Goal: Task Accomplishment & Management: Complete application form

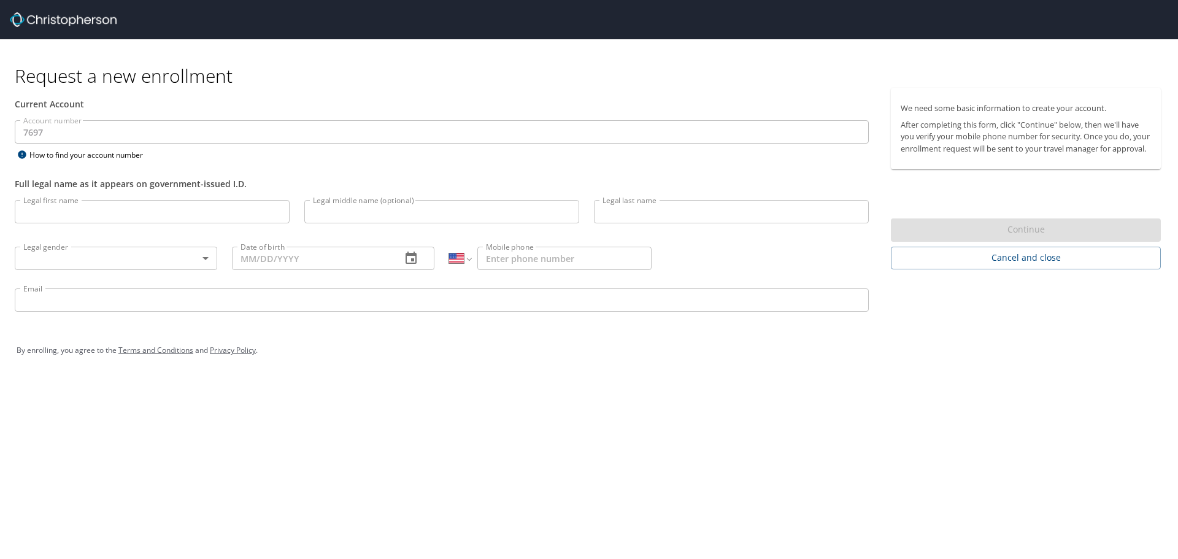
select select "US"
click at [204, 222] on input "Legal first name" at bounding box center [152, 211] width 275 height 23
type input "[PERSON_NAME]"
click at [326, 211] on input "Legal middle name (optional)" at bounding box center [441, 211] width 275 height 23
type input "[PERSON_NAME]"
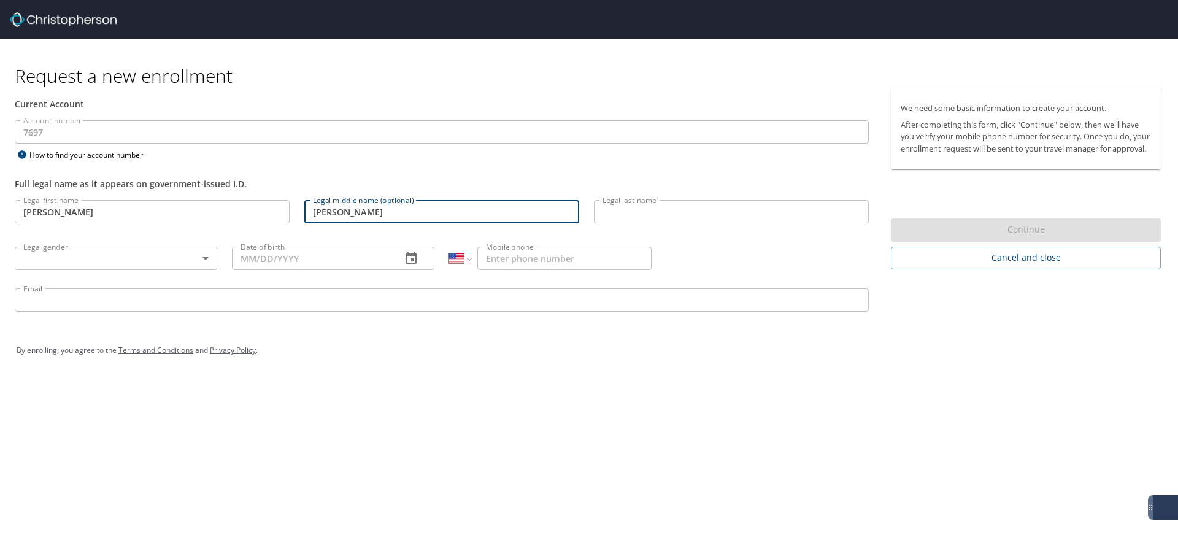
click at [700, 235] on div "Legal first name [PERSON_NAME] Legal first name Legal middle name (optional) [P…" at bounding box center [441, 258] width 869 height 130
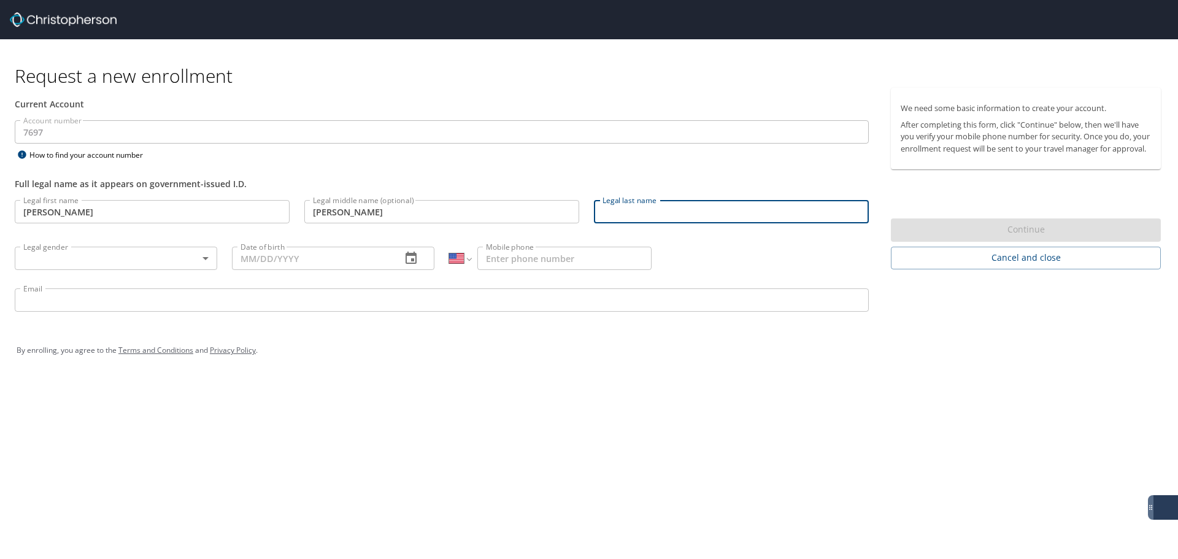
click at [691, 216] on input "Legal last name" at bounding box center [731, 211] width 275 height 23
type input "[PERSON_NAME]"
type input "[EMAIL_ADDRESS][DOMAIN_NAME]"
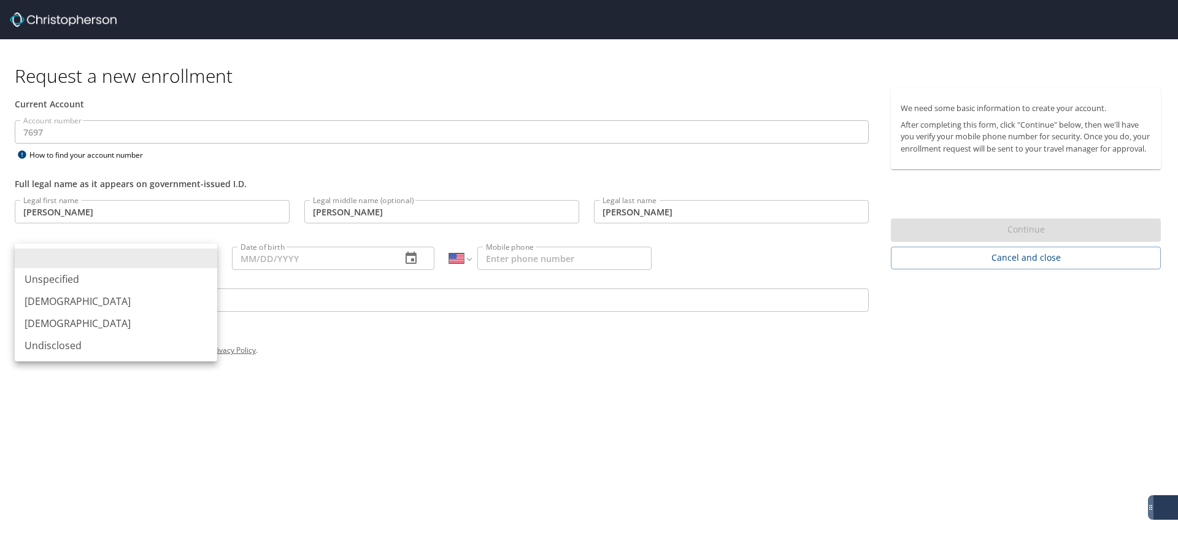
click at [74, 253] on body "Request a new enrollment Current Account Account number 7697 Account number How…" at bounding box center [589, 279] width 1178 height 559
click at [47, 322] on li "[DEMOGRAPHIC_DATA]" at bounding box center [116, 323] width 203 height 22
type input "[DEMOGRAPHIC_DATA]"
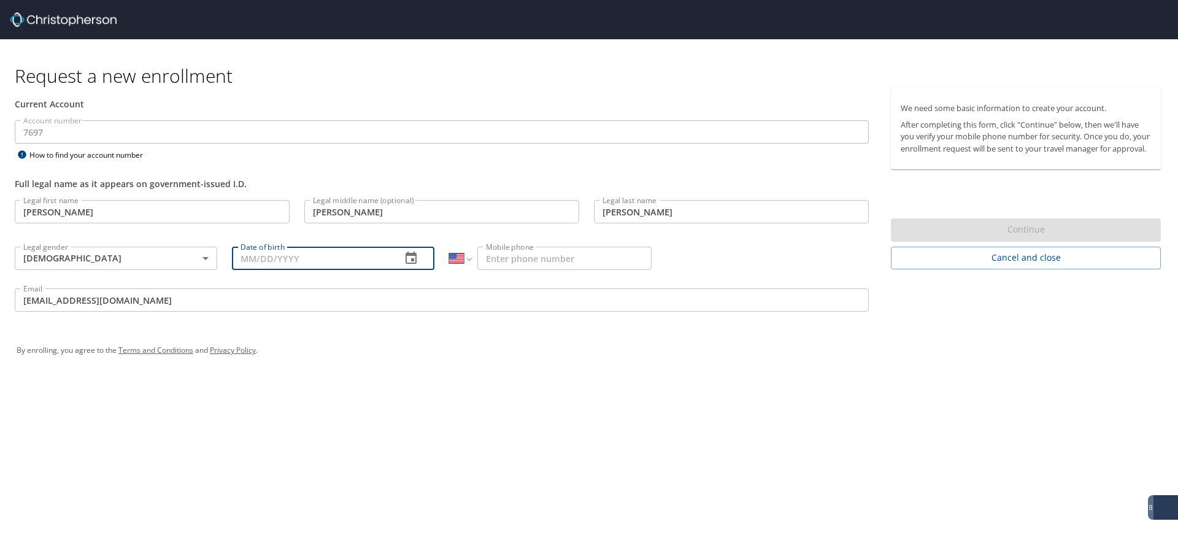
click at [293, 263] on input "Date of birth" at bounding box center [312, 258] width 160 height 23
type input "[DATE]"
click at [524, 244] on div "International [GEOGRAPHIC_DATA] [GEOGRAPHIC_DATA] [GEOGRAPHIC_DATA] [GEOGRAPHIC…" at bounding box center [550, 257] width 217 height 47
click at [519, 249] on input "Mobile phone" at bounding box center [565, 258] width 174 height 23
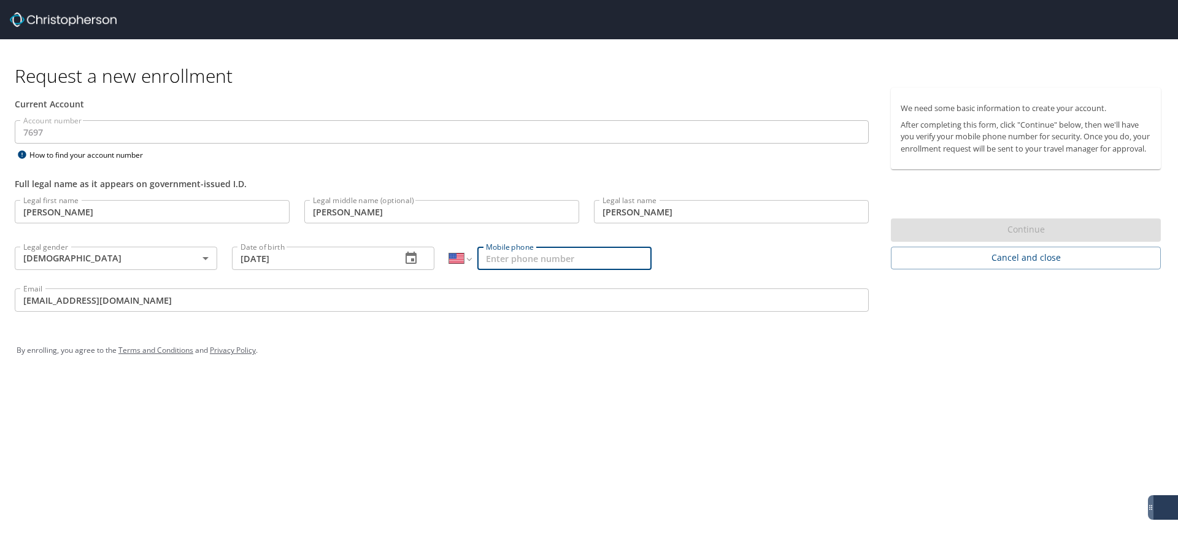
type input "[PHONE_NUMBER]"
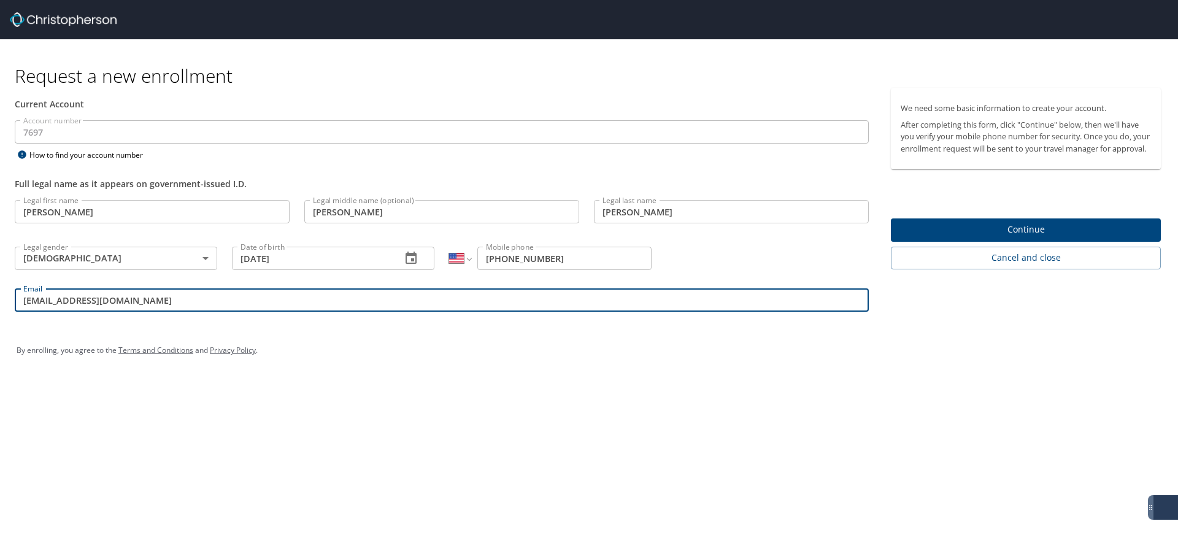
click at [563, 312] on input "[EMAIL_ADDRESS][DOMAIN_NAME]" at bounding box center [442, 299] width 854 height 23
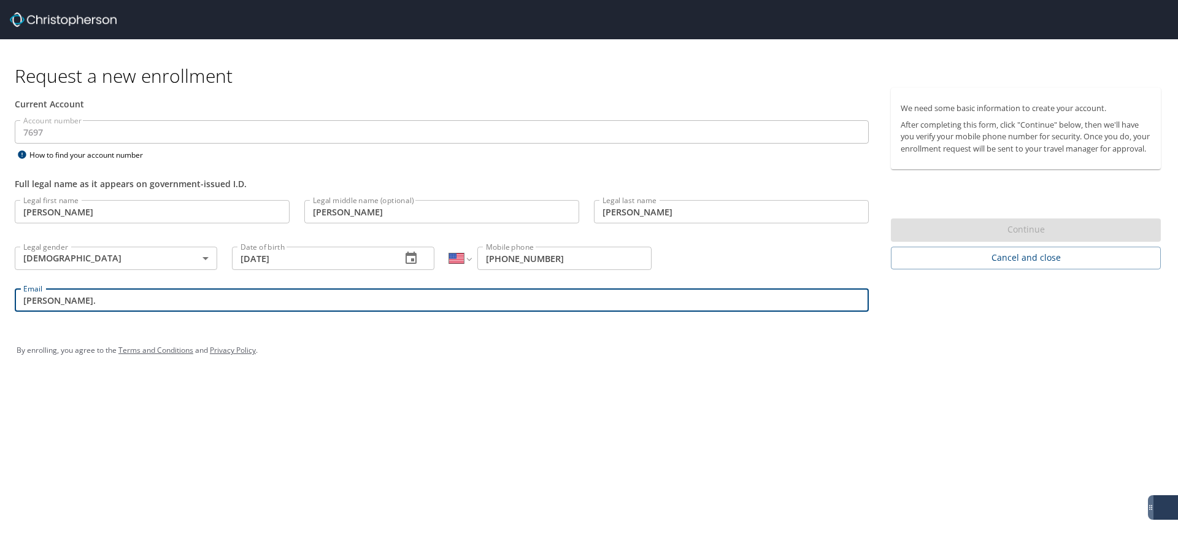
type input "[PERSON_NAME][EMAIL_ADDRESS][PERSON_NAME][DOMAIN_NAME]"
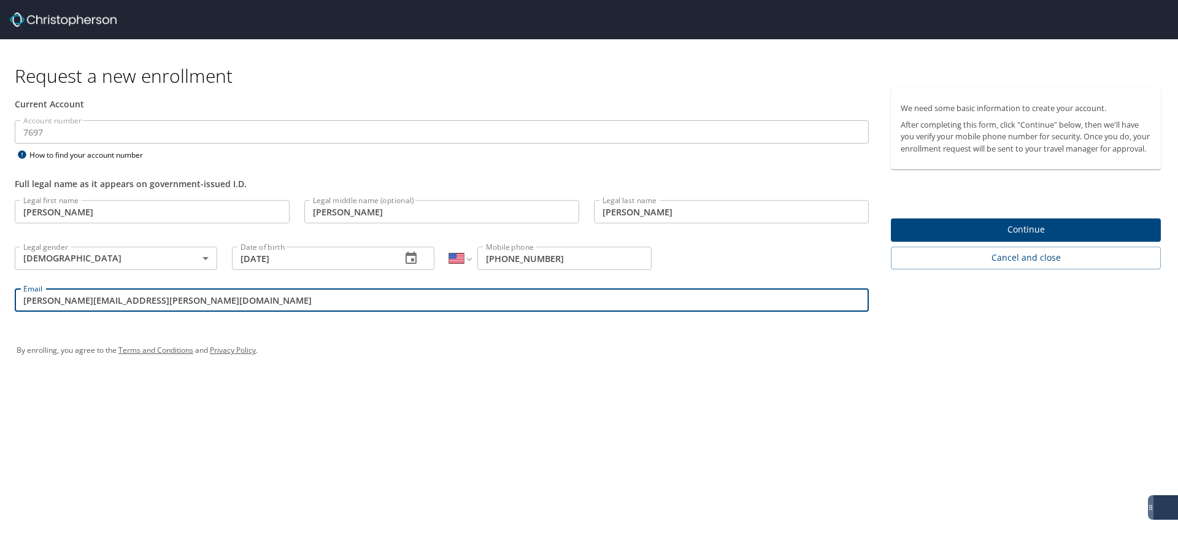
click at [414, 329] on div "By enrolling, you agree to the Terms and Conditions and Privacy Policy ." at bounding box center [589, 350] width 1164 height 55
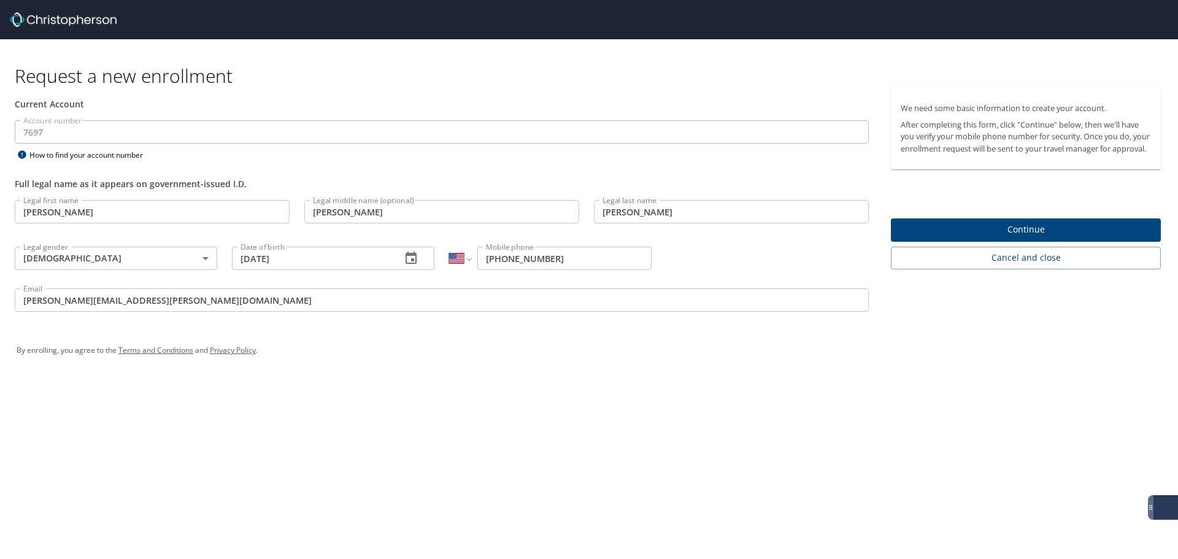
click at [973, 235] on span "Continue" at bounding box center [1026, 229] width 250 height 15
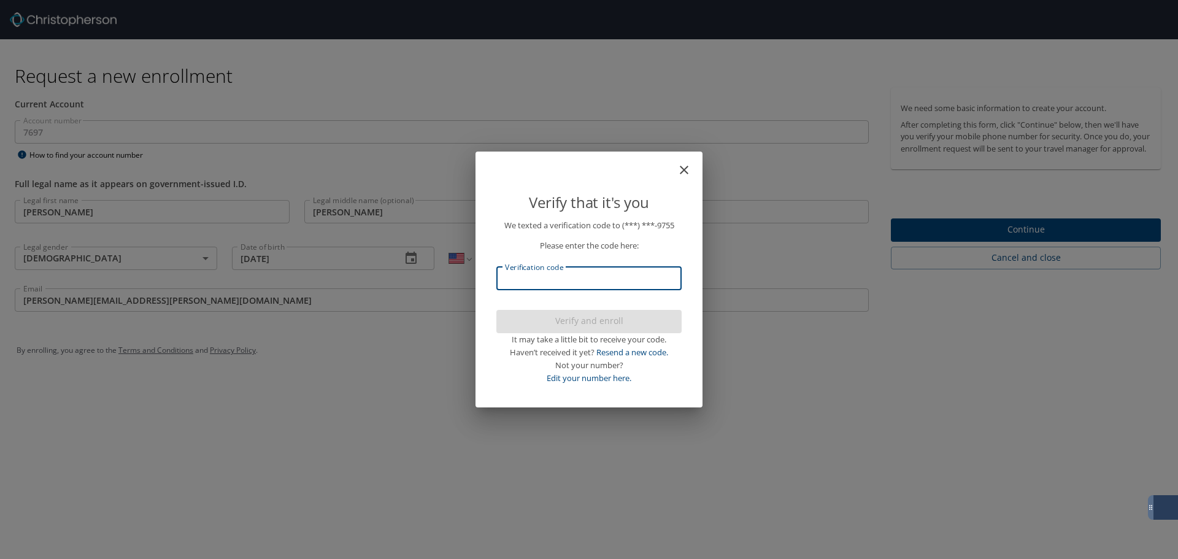
click at [587, 286] on input "Verification code" at bounding box center [589, 278] width 185 height 23
type input "997129"
click at [577, 314] on span "Verify and enroll" at bounding box center [589, 321] width 166 height 15
